Goal: Information Seeking & Learning: Learn about a topic

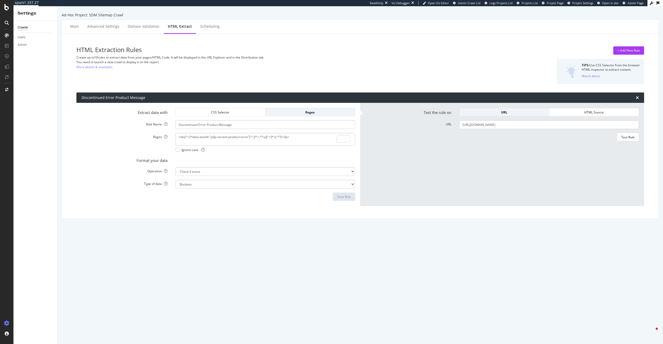
select select "exist"
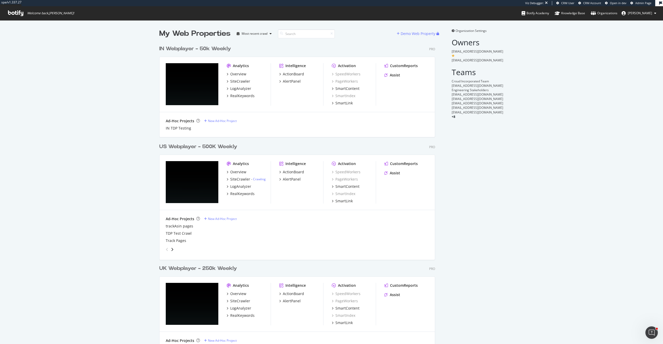
scroll to position [1199, 280]
click at [408, 163] on div "CustomReports" at bounding box center [404, 163] width 28 height 5
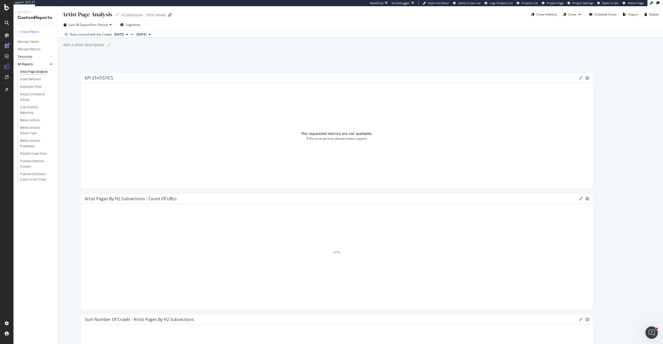
click at [25, 55] on div "Templates" at bounding box center [25, 56] width 15 height 5
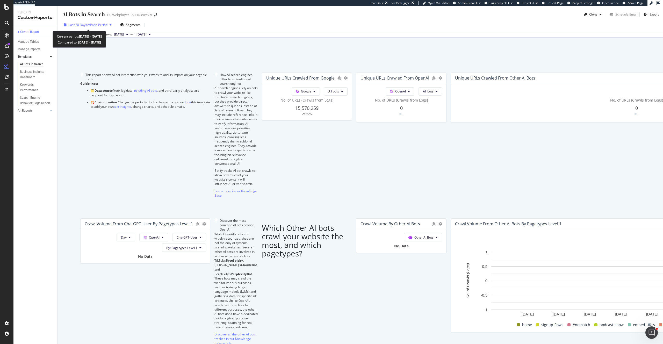
click at [71, 26] on span "Last 28 Days" at bounding box center [78, 25] width 18 height 4
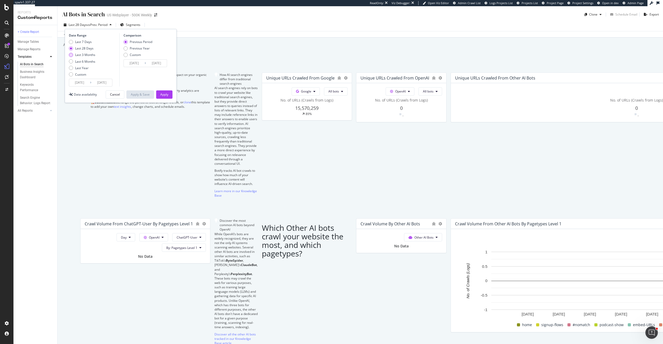
click at [87, 54] on div "Last 3 Months" at bounding box center [85, 55] width 20 height 4
type input "2025/06/14"
type input "2025/03/14"
type input "2025/06/13"
click at [165, 93] on div "Apply" at bounding box center [164, 94] width 8 height 4
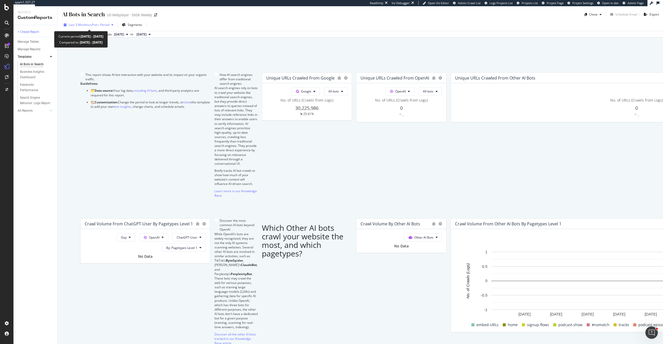
click at [92, 27] on span "vs Prev. Period" at bounding box center [99, 25] width 20 height 4
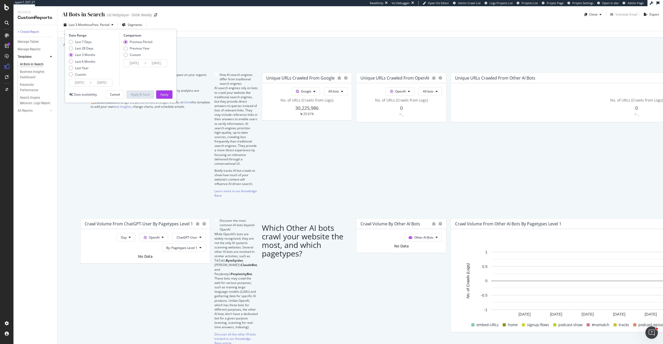
click at [92, 64] on div "Last 7 Days Last 28 Days Last 3 Months Last 6 Months Last Year Custom" at bounding box center [82, 59] width 26 height 39
click at [95, 63] on div "Last 6 Months" at bounding box center [85, 61] width 20 height 4
type input "2025/03/14"
type input "2024/09/11"
type input "2025/03/13"
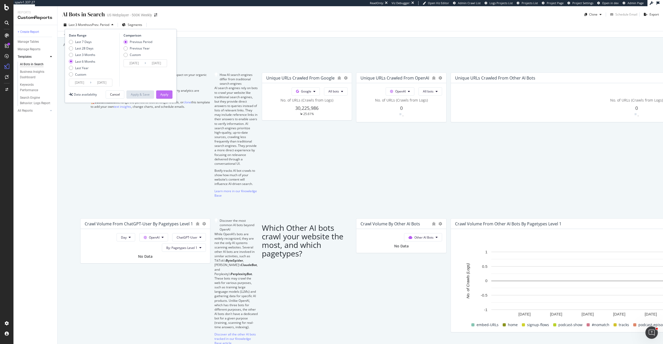
click at [169, 96] on button "Apply" at bounding box center [164, 94] width 16 height 8
